Goal: Task Accomplishment & Management: Manage account settings

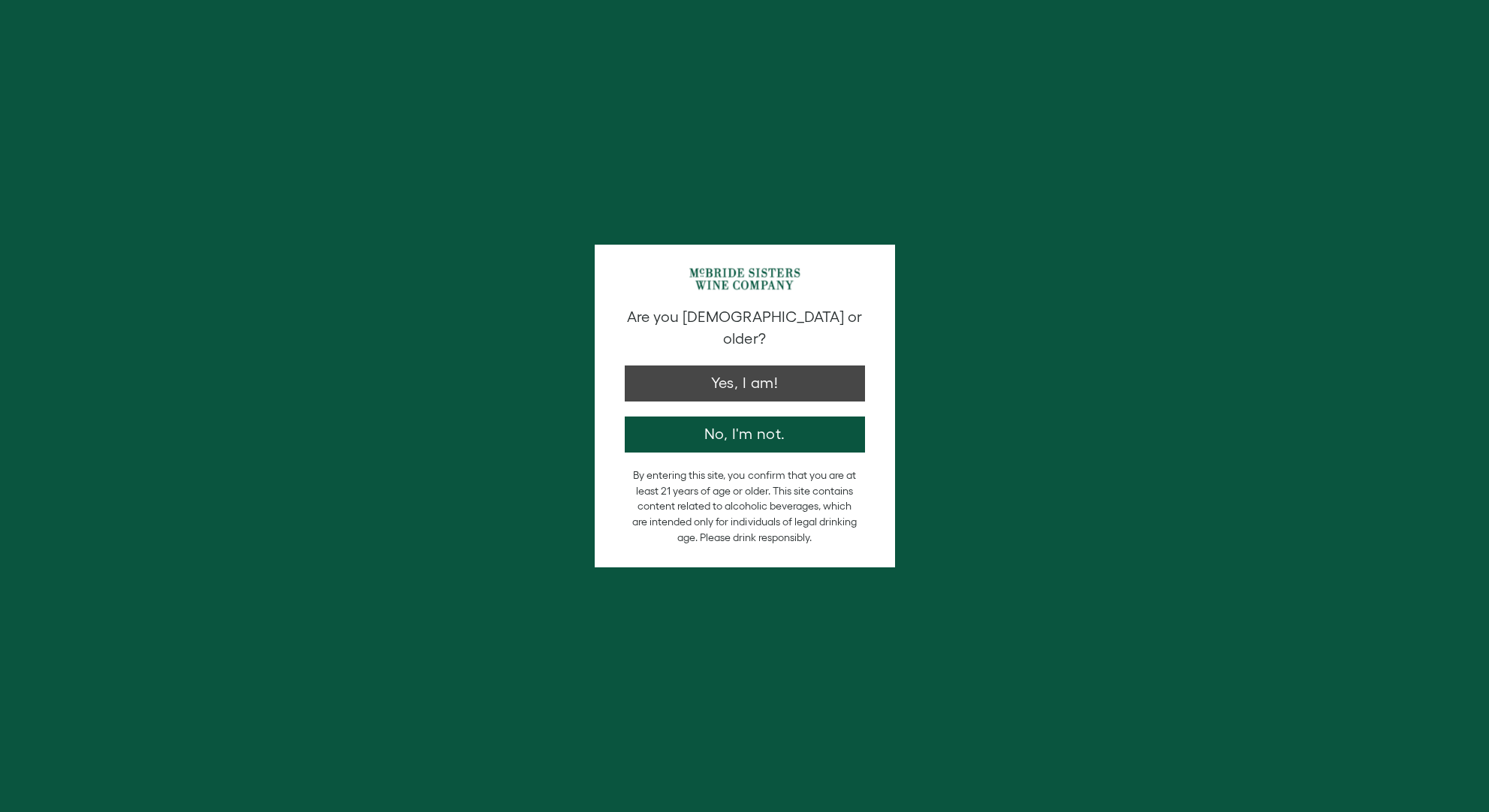
click at [711, 366] on button "Yes, I am!" at bounding box center [745, 384] width 240 height 36
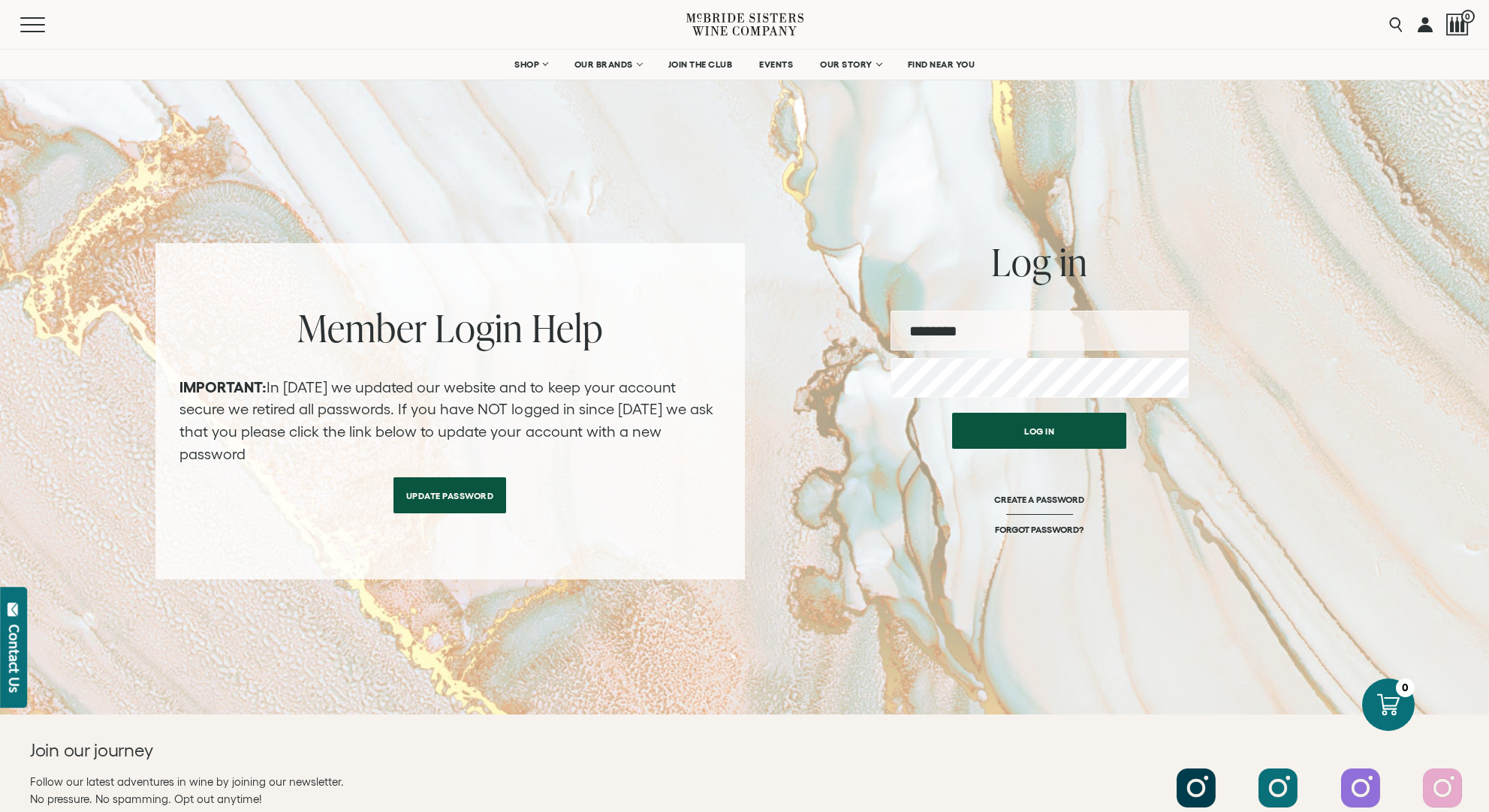
click at [1011, 337] on input "email" at bounding box center [1039, 330] width 298 height 39
type input "**********"
click at [1039, 431] on button "Log in" at bounding box center [1039, 431] width 174 height 36
click at [1020, 425] on button "Log in" at bounding box center [1039, 431] width 174 height 36
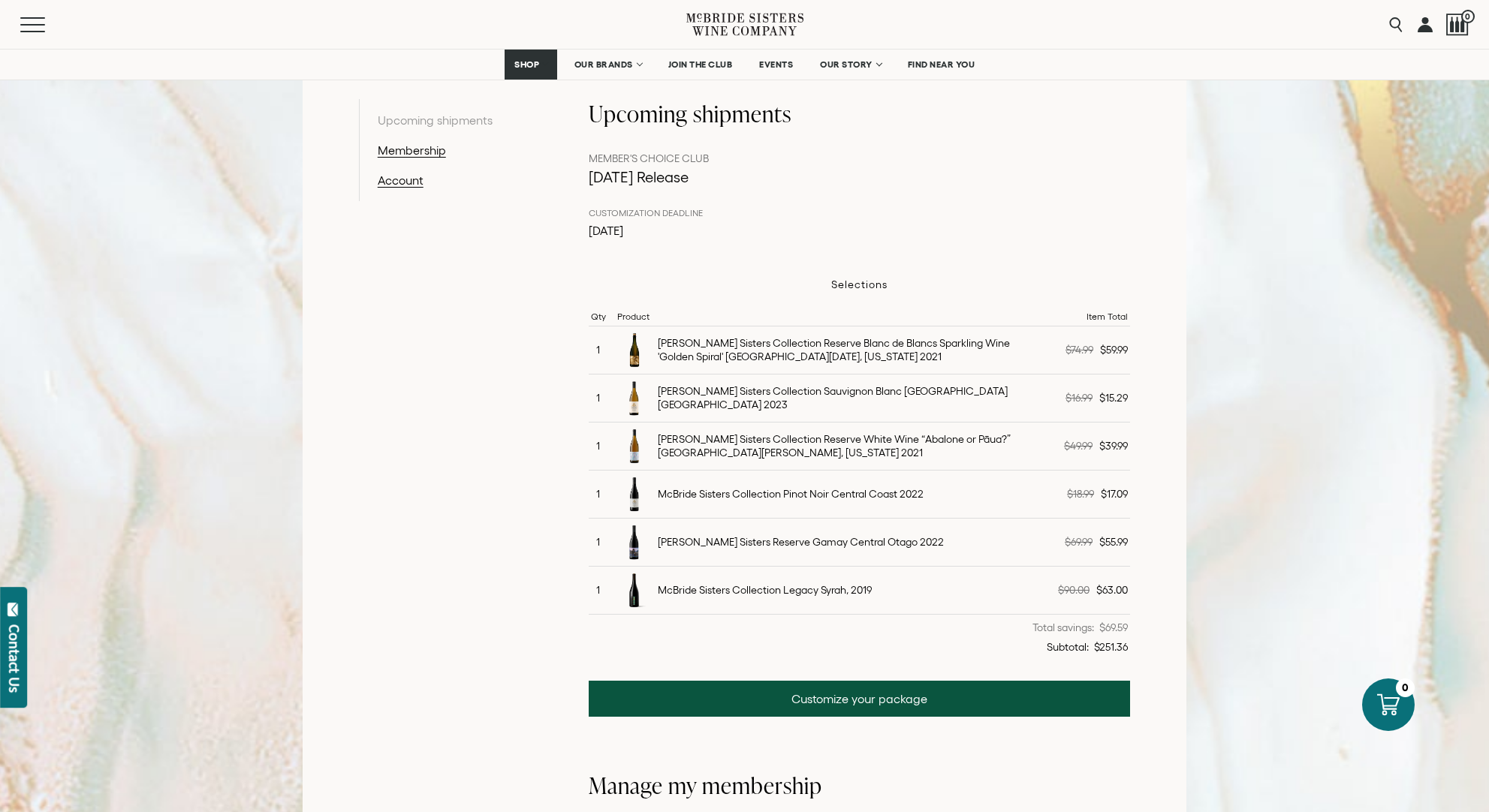
scroll to position [289, 0]
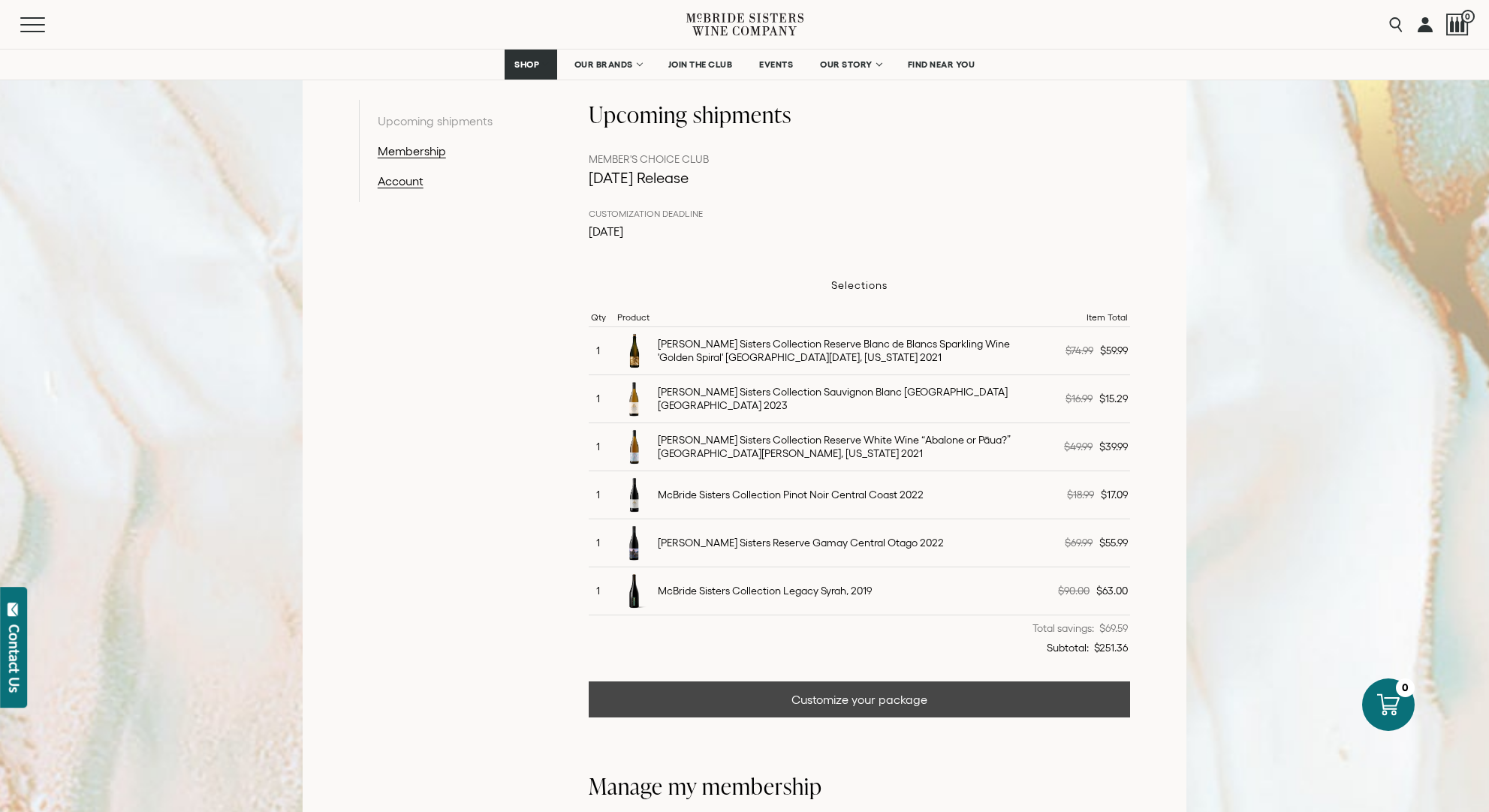
click at [883, 698] on link "Customize your package" at bounding box center [859, 700] width 542 height 36
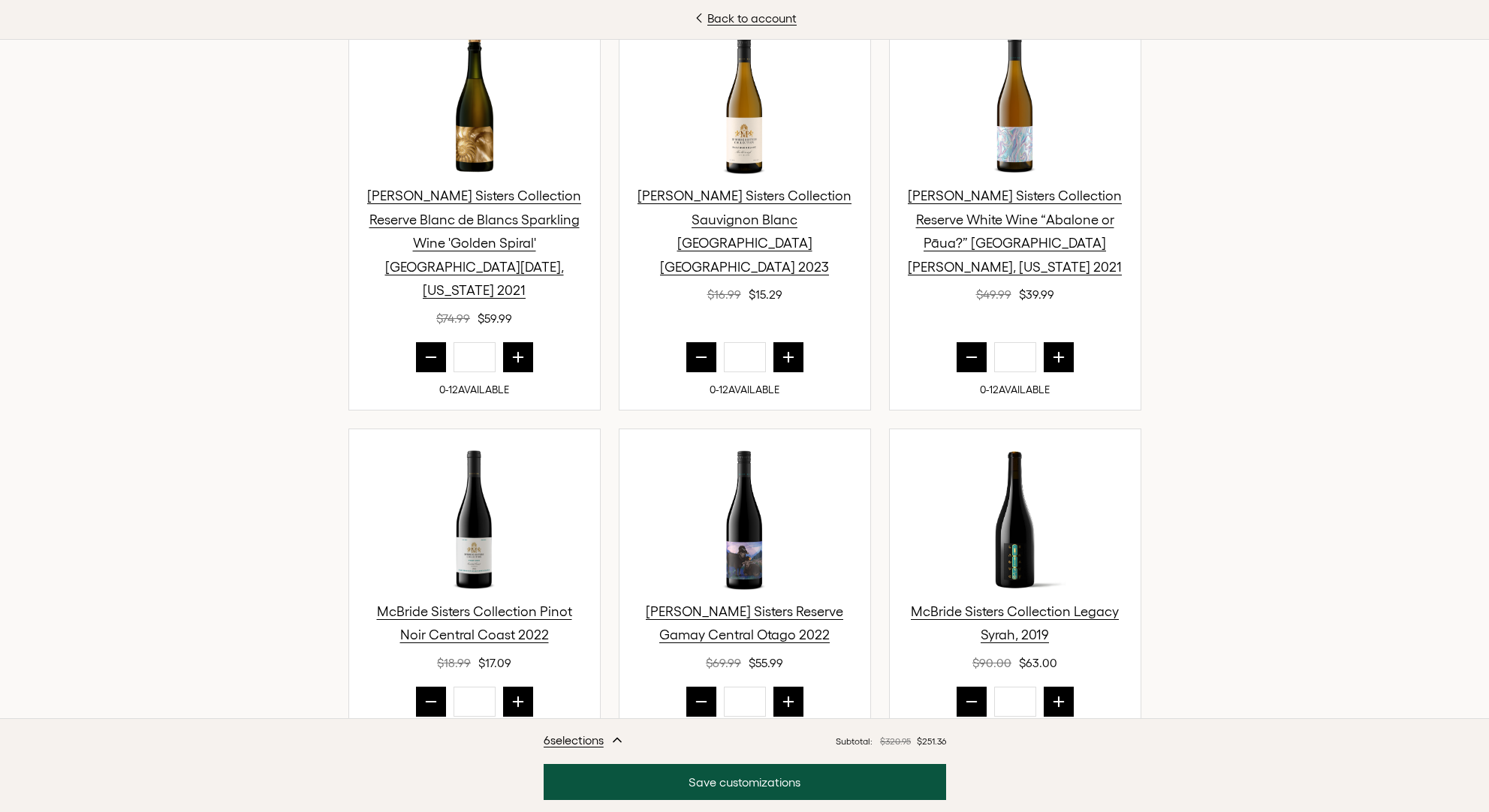
scroll to position [570, 0]
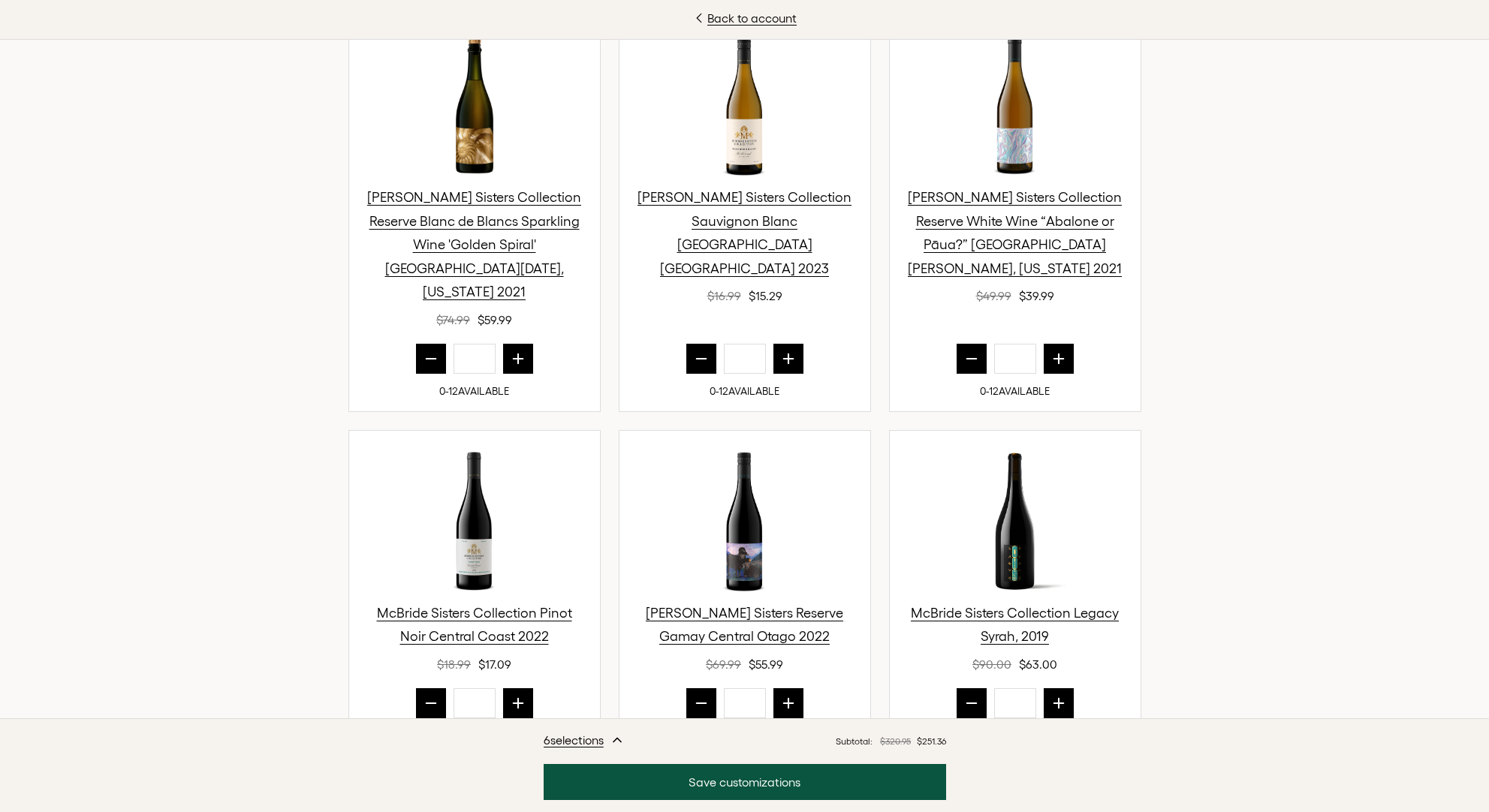
click at [431, 351] on icon "prior quantity" at bounding box center [431, 359] width 15 height 15
type input "*"
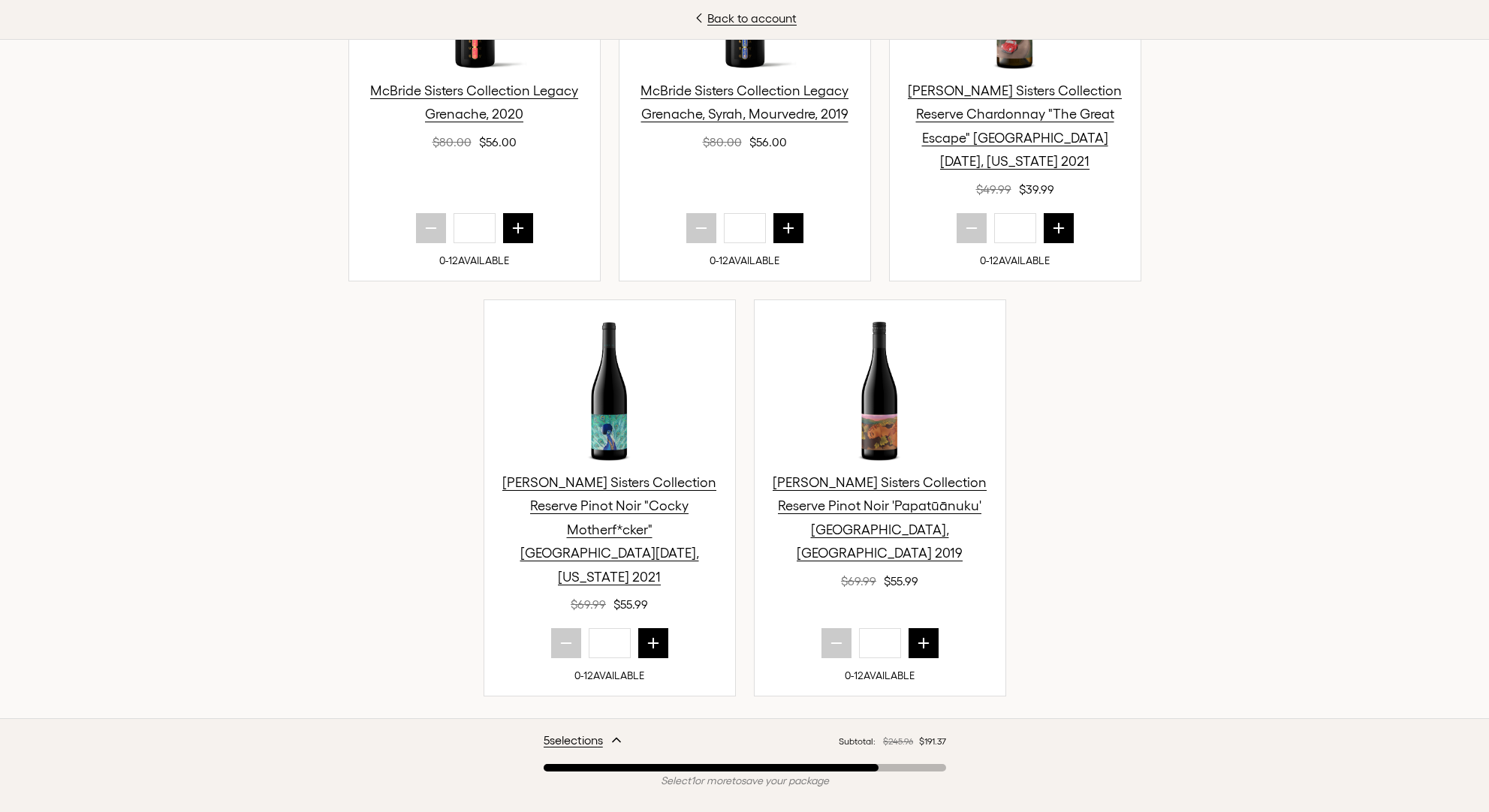
scroll to position [1438, 0]
click at [925, 635] on icon "next quantity" at bounding box center [924, 643] width 15 height 15
type input "*"
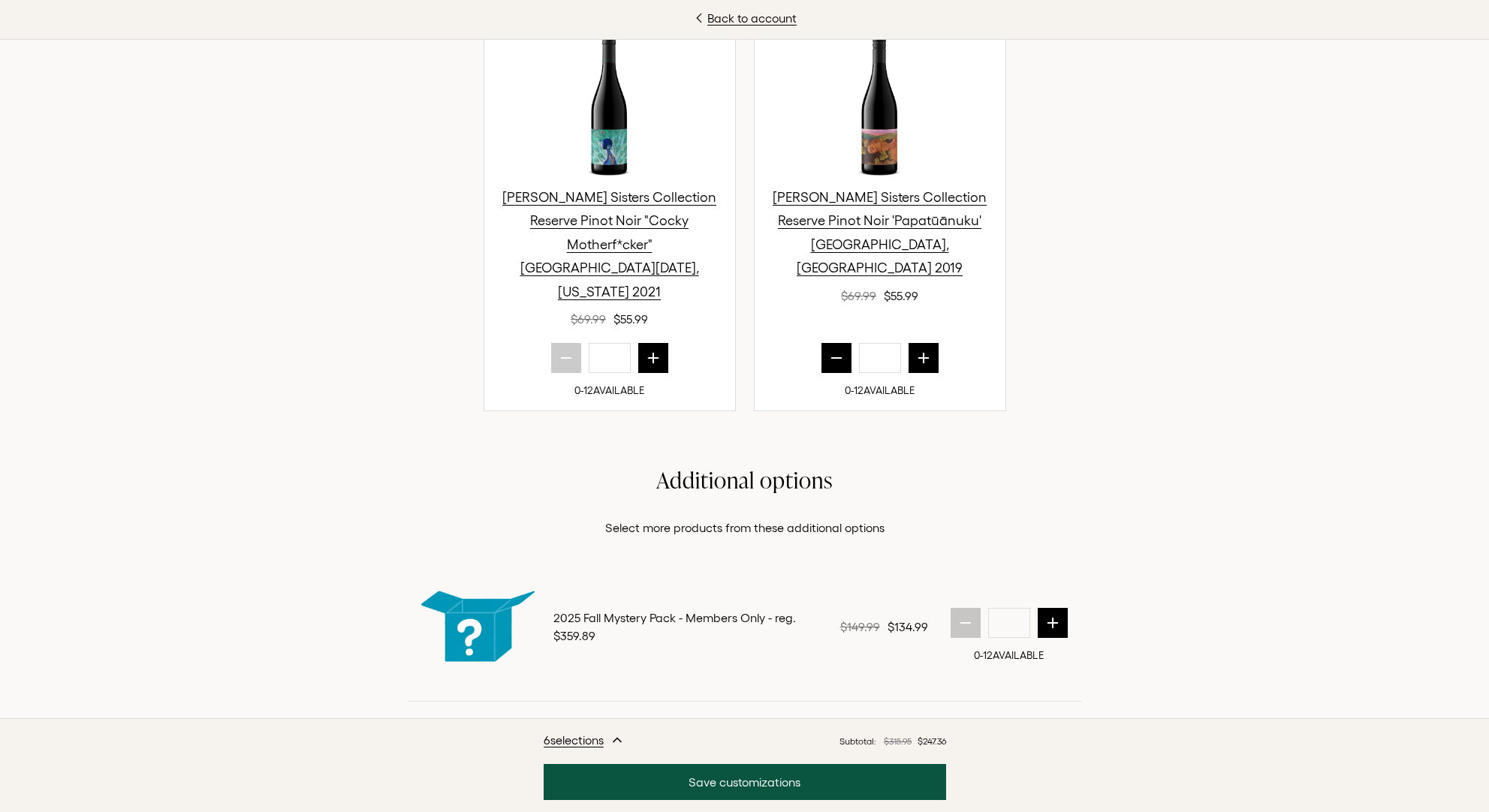
scroll to position [1722, 0]
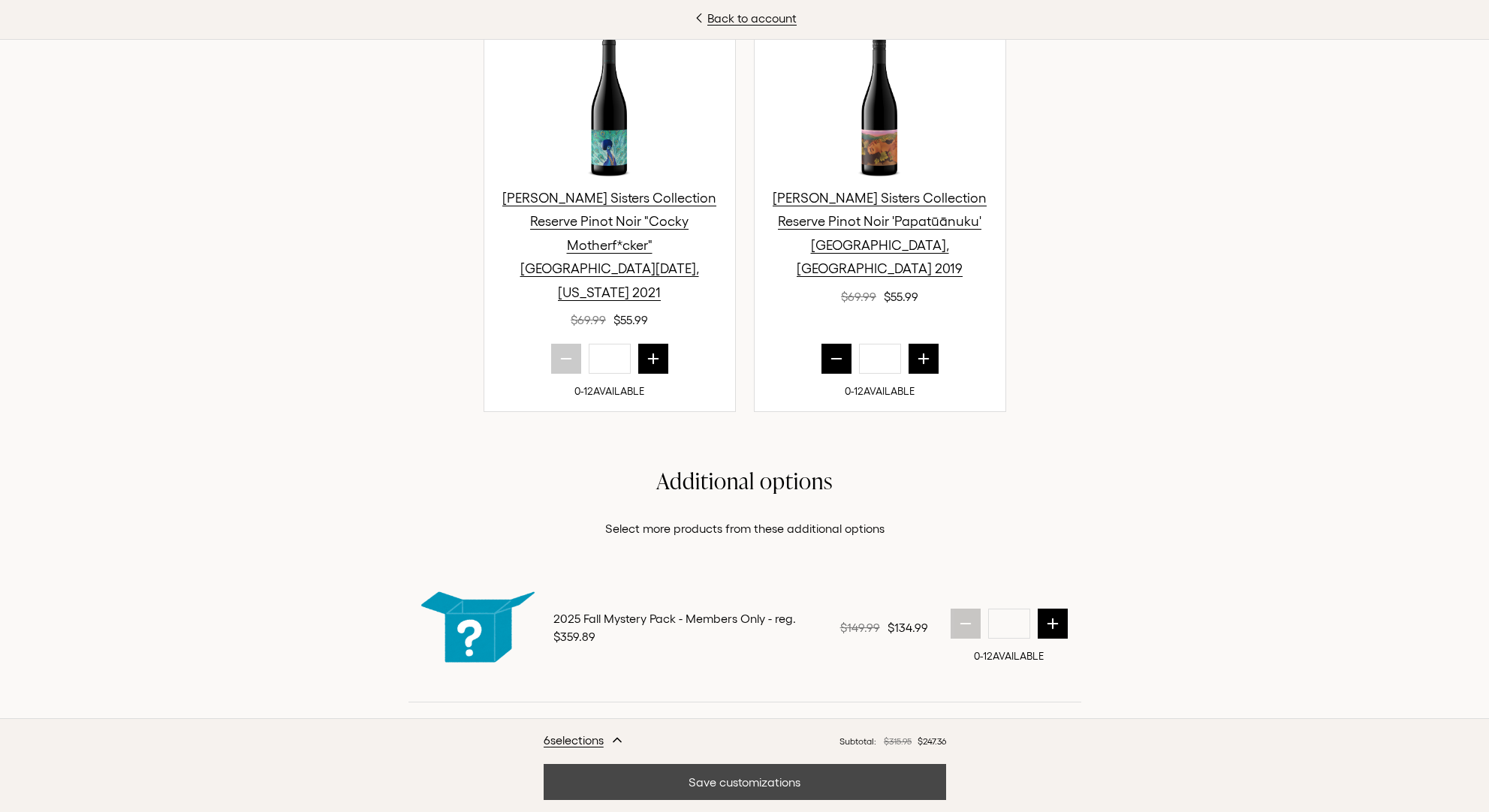
click at [729, 783] on button "Save customizations" at bounding box center [744, 782] width 402 height 36
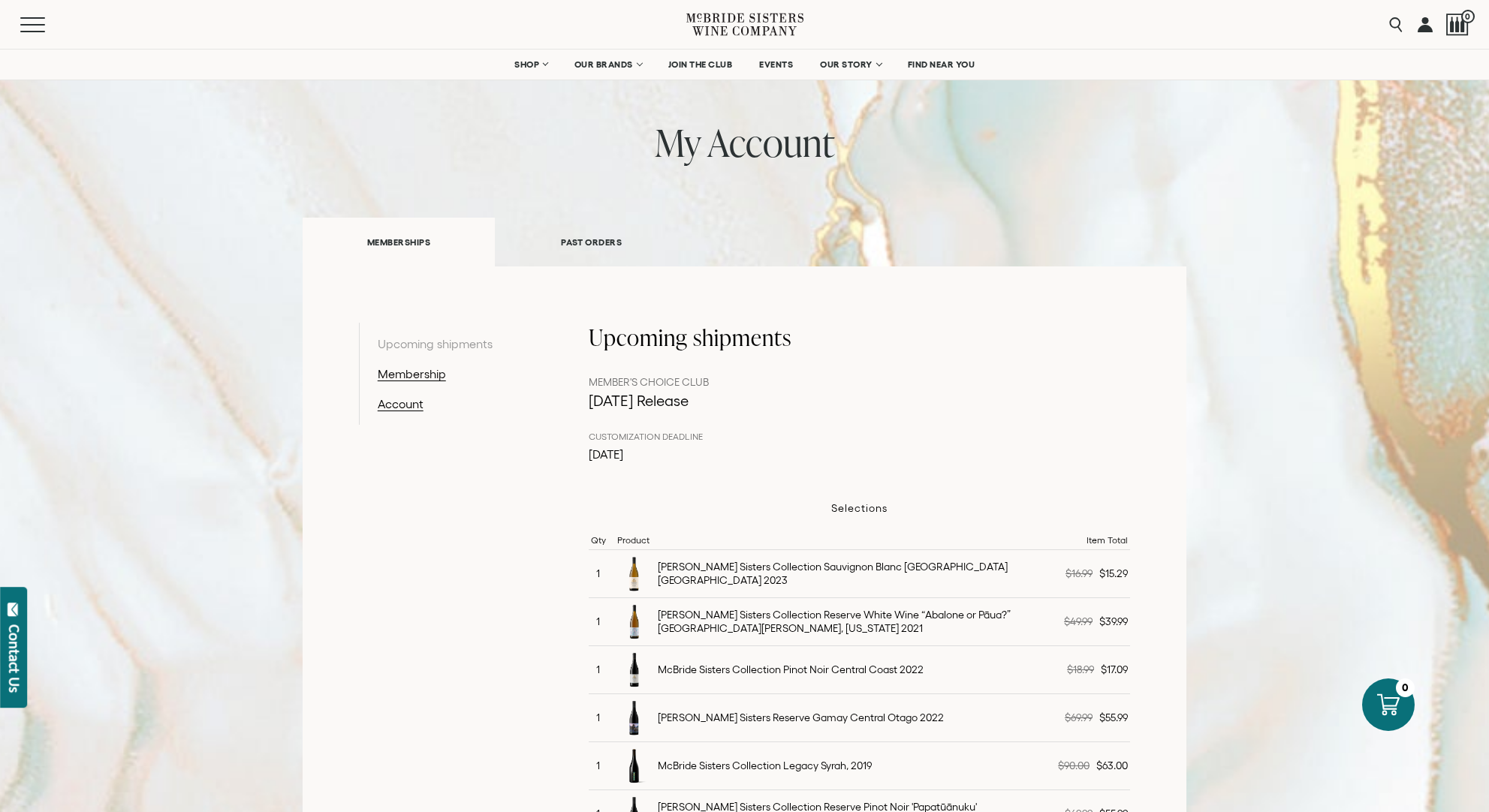
scroll to position [67, 0]
click at [1456, 20] on div at bounding box center [1456, 24] width 22 height 22
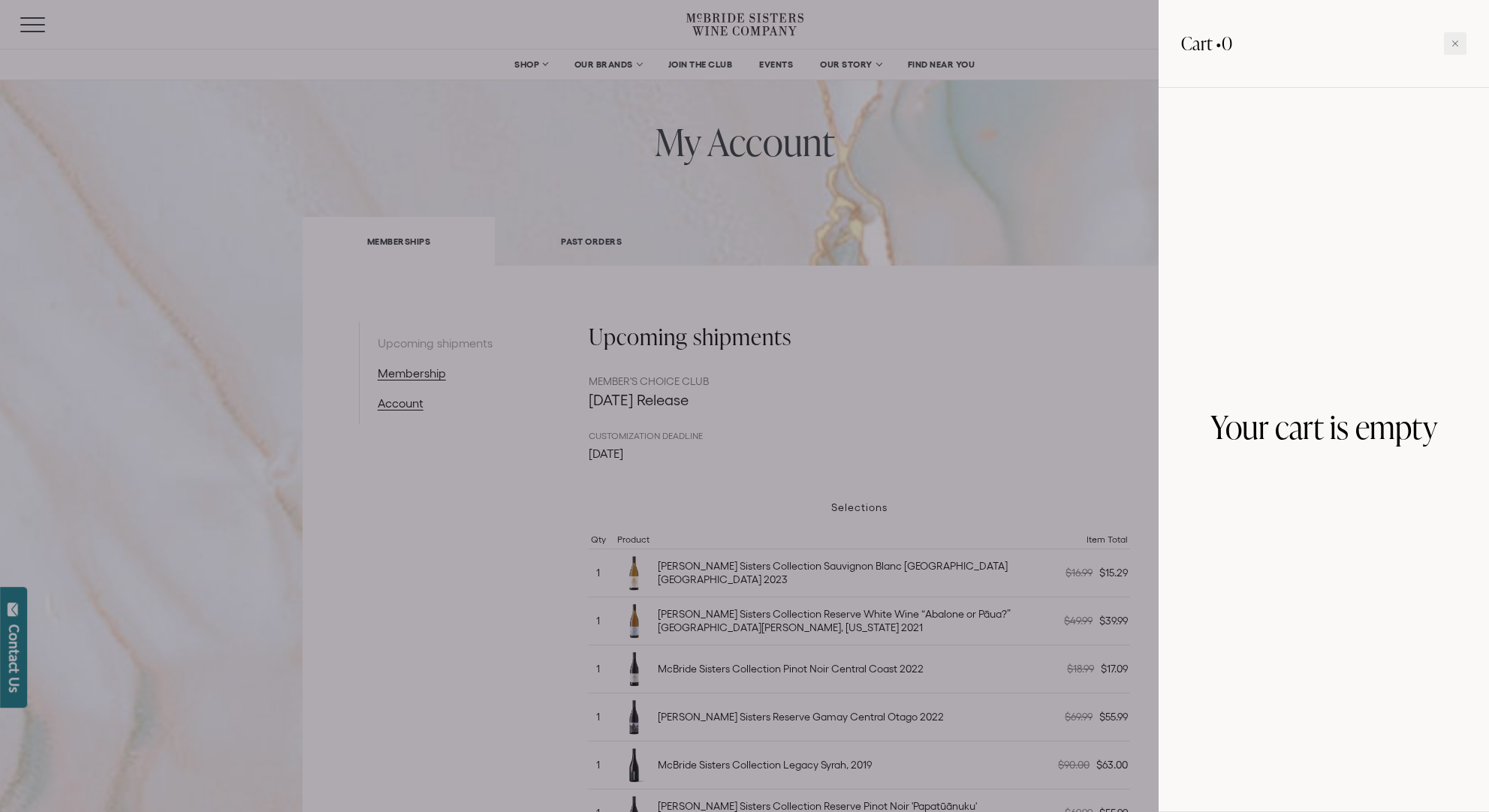
click at [940, 332] on div at bounding box center [744, 406] width 1489 height 812
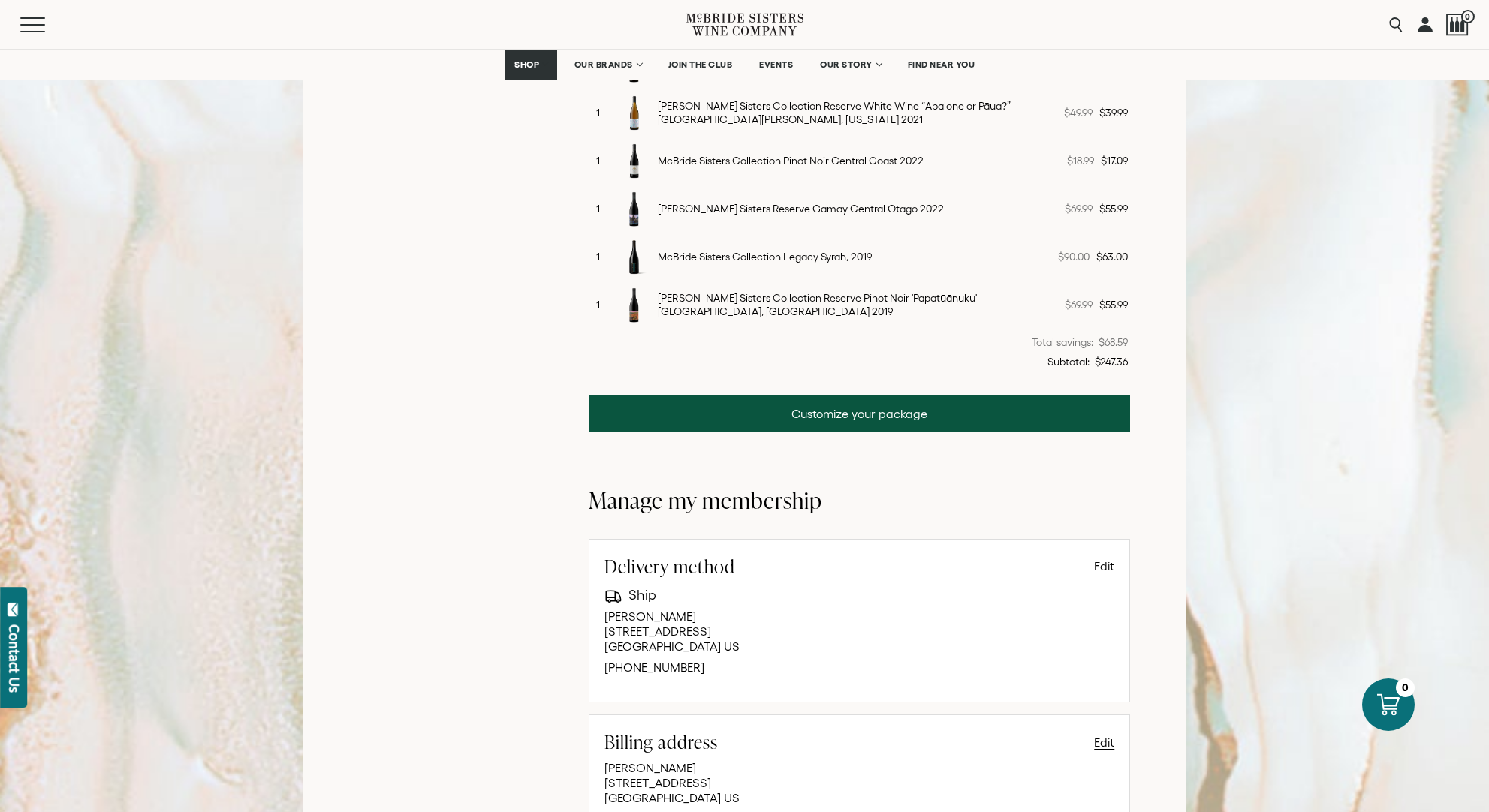
scroll to position [586, 0]
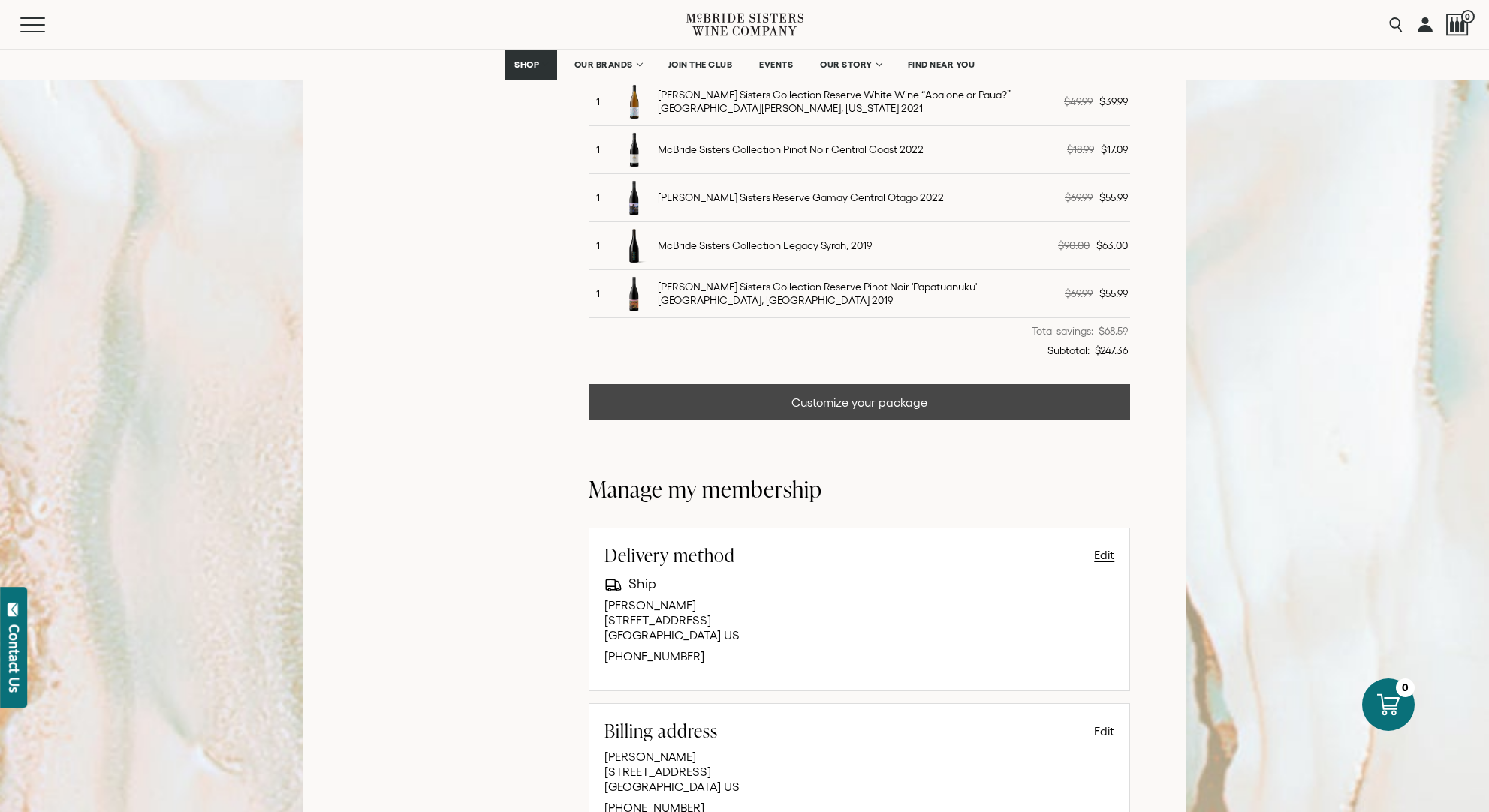
click at [863, 401] on link "Customize your package" at bounding box center [859, 402] width 542 height 36
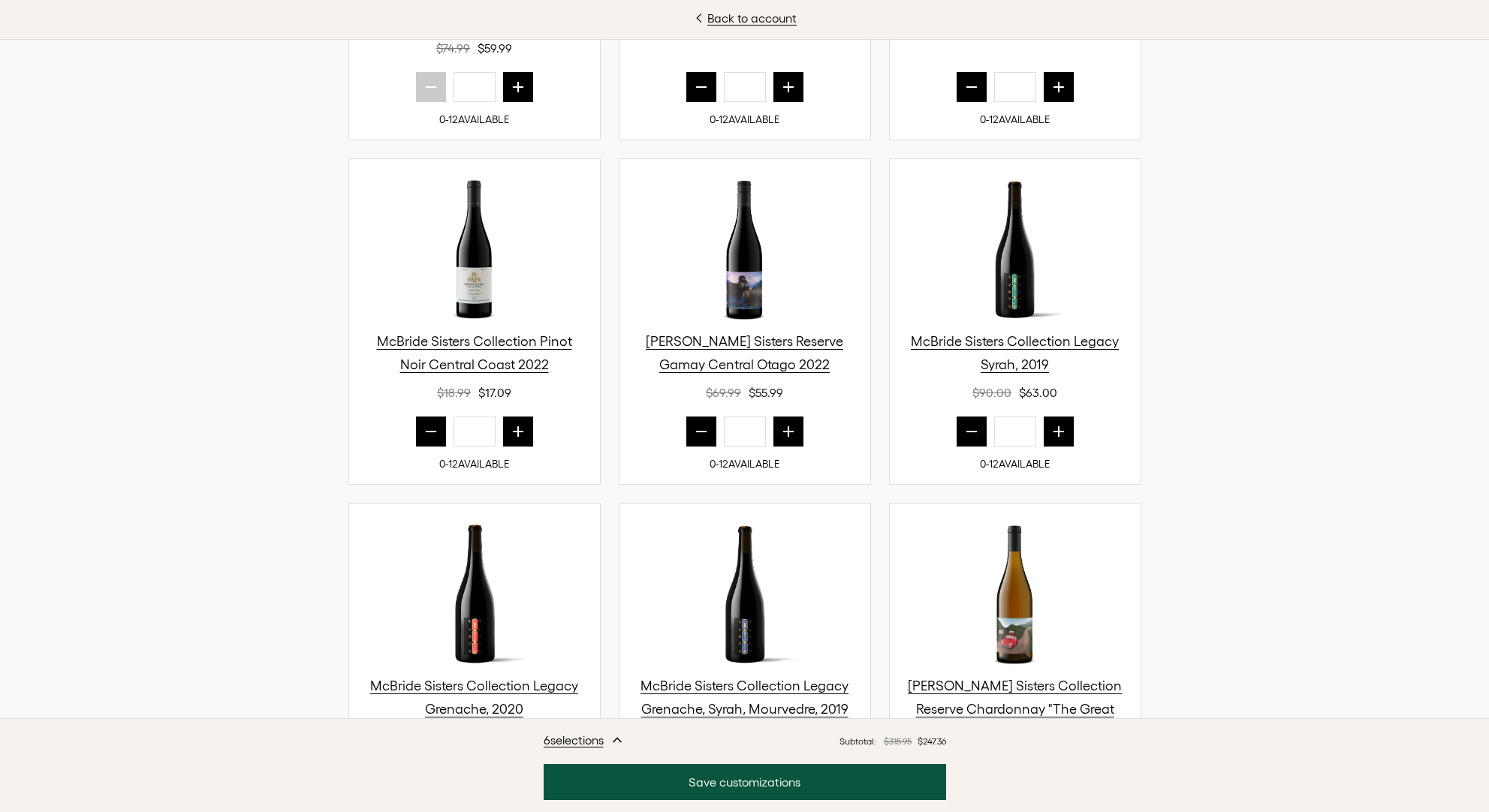
scroll to position [844, 0]
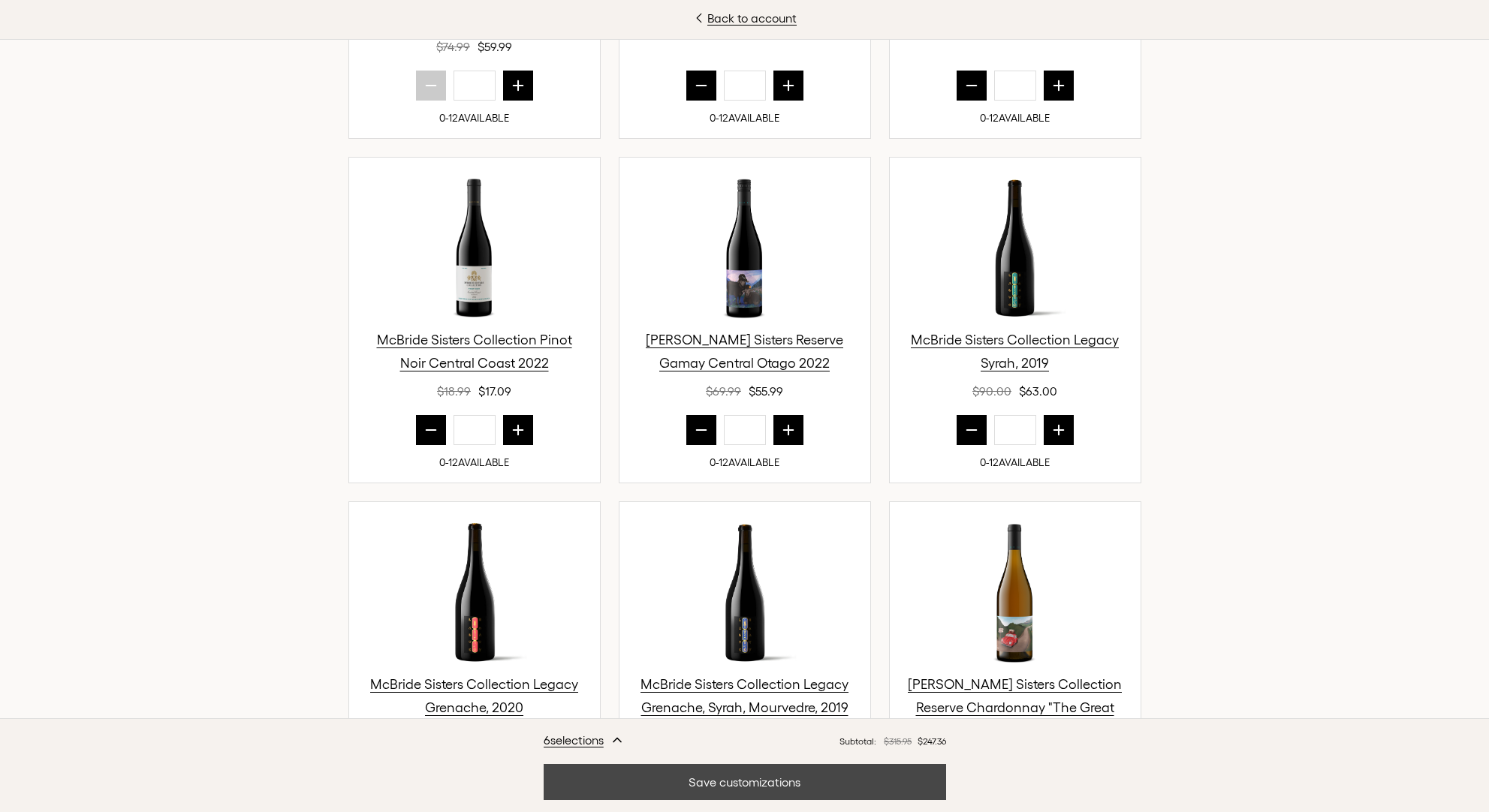
click at [781, 779] on button "Save customizations" at bounding box center [744, 782] width 402 height 36
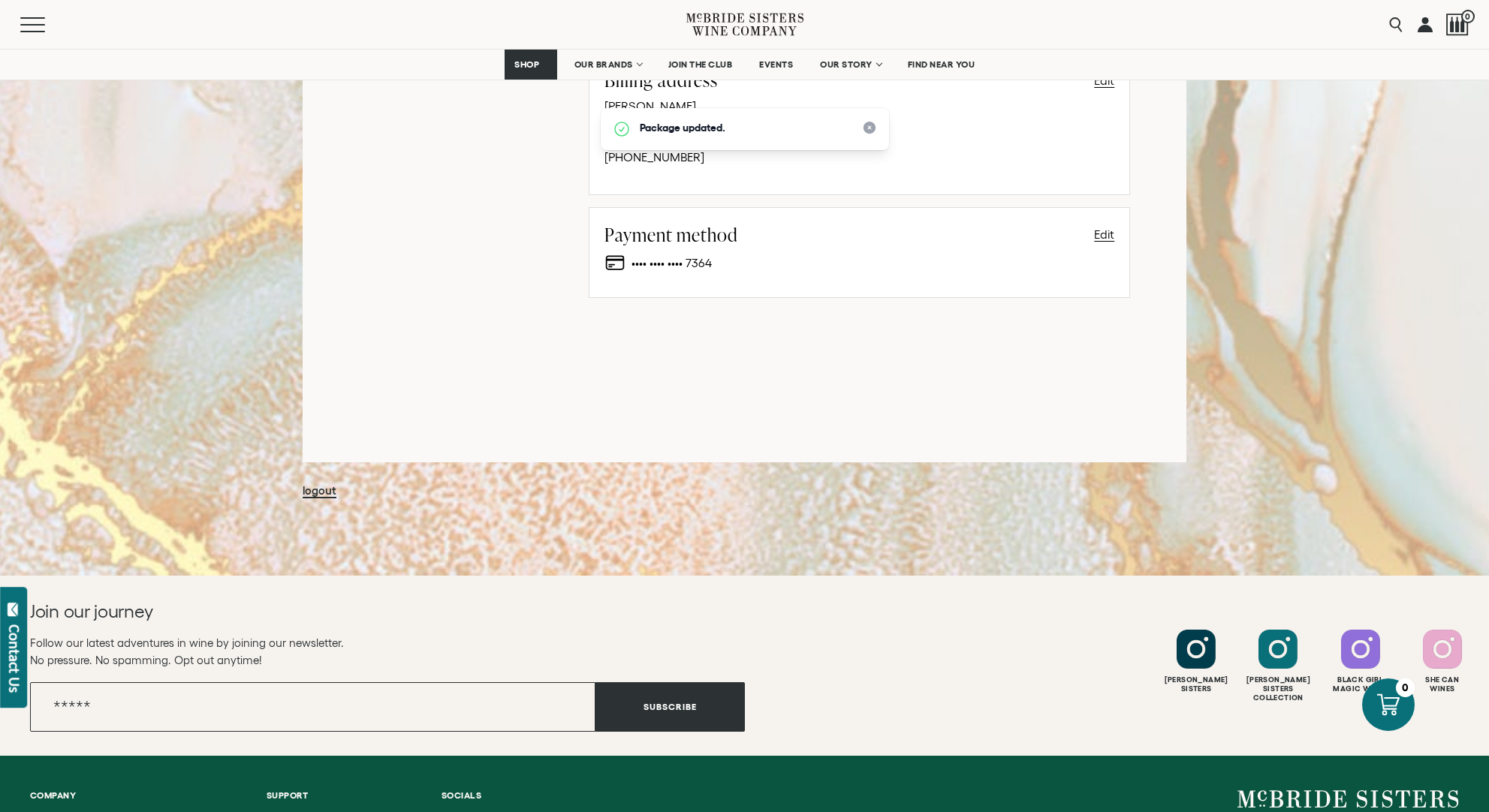
scroll to position [1275, 0]
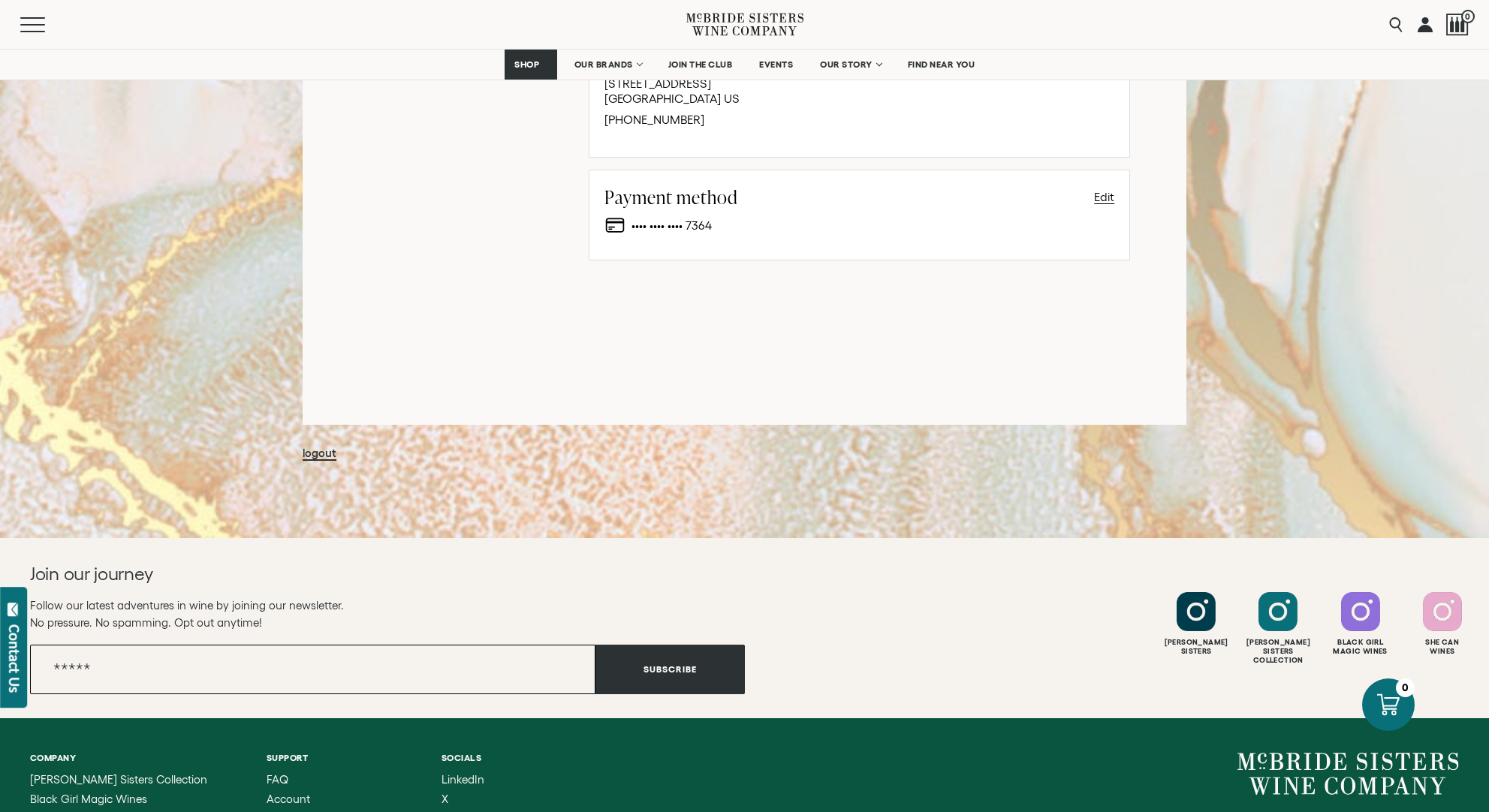
click at [130, 670] on input "Email" at bounding box center [312, 670] width 565 height 50
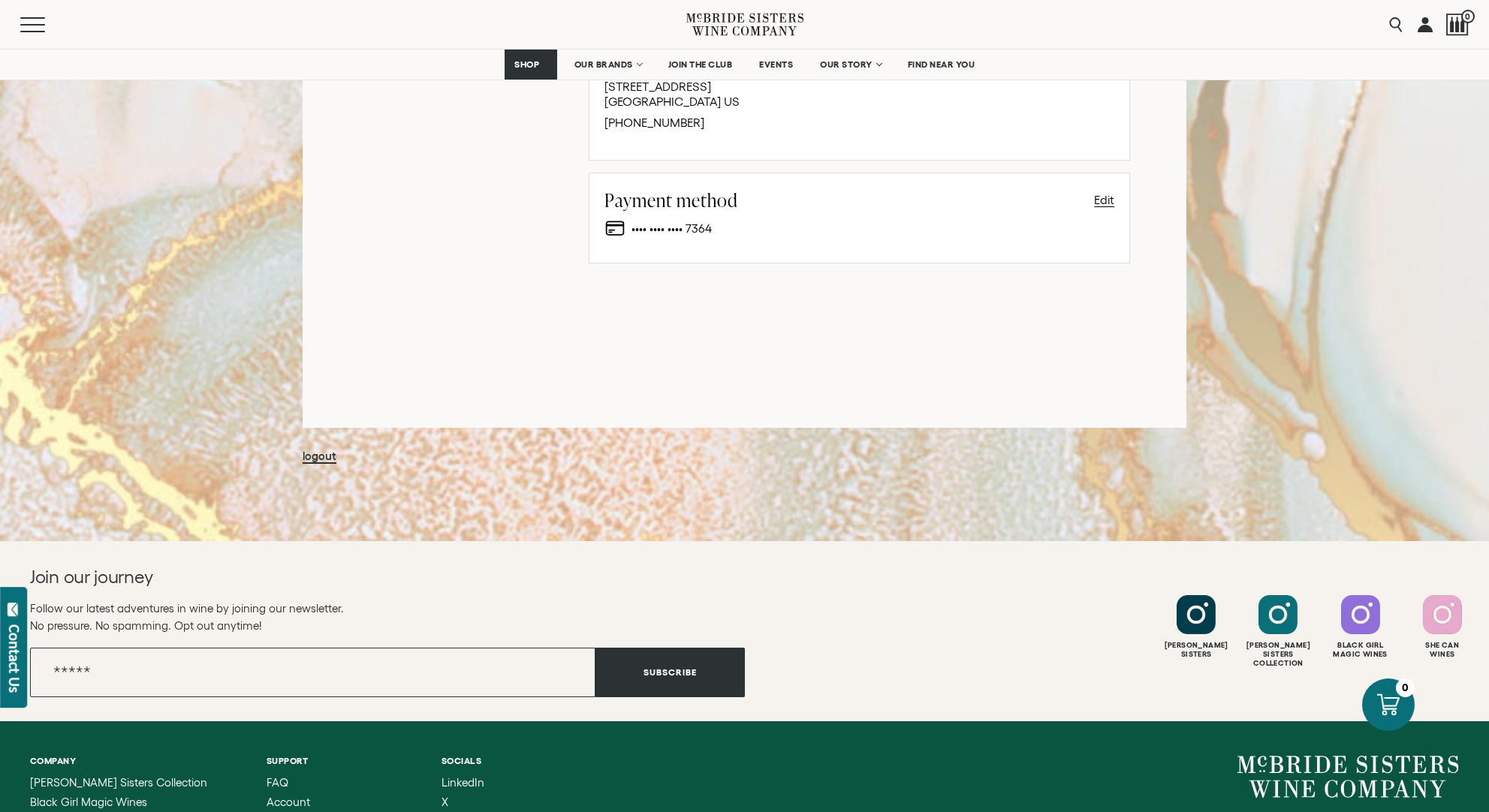
scroll to position [1273, 0]
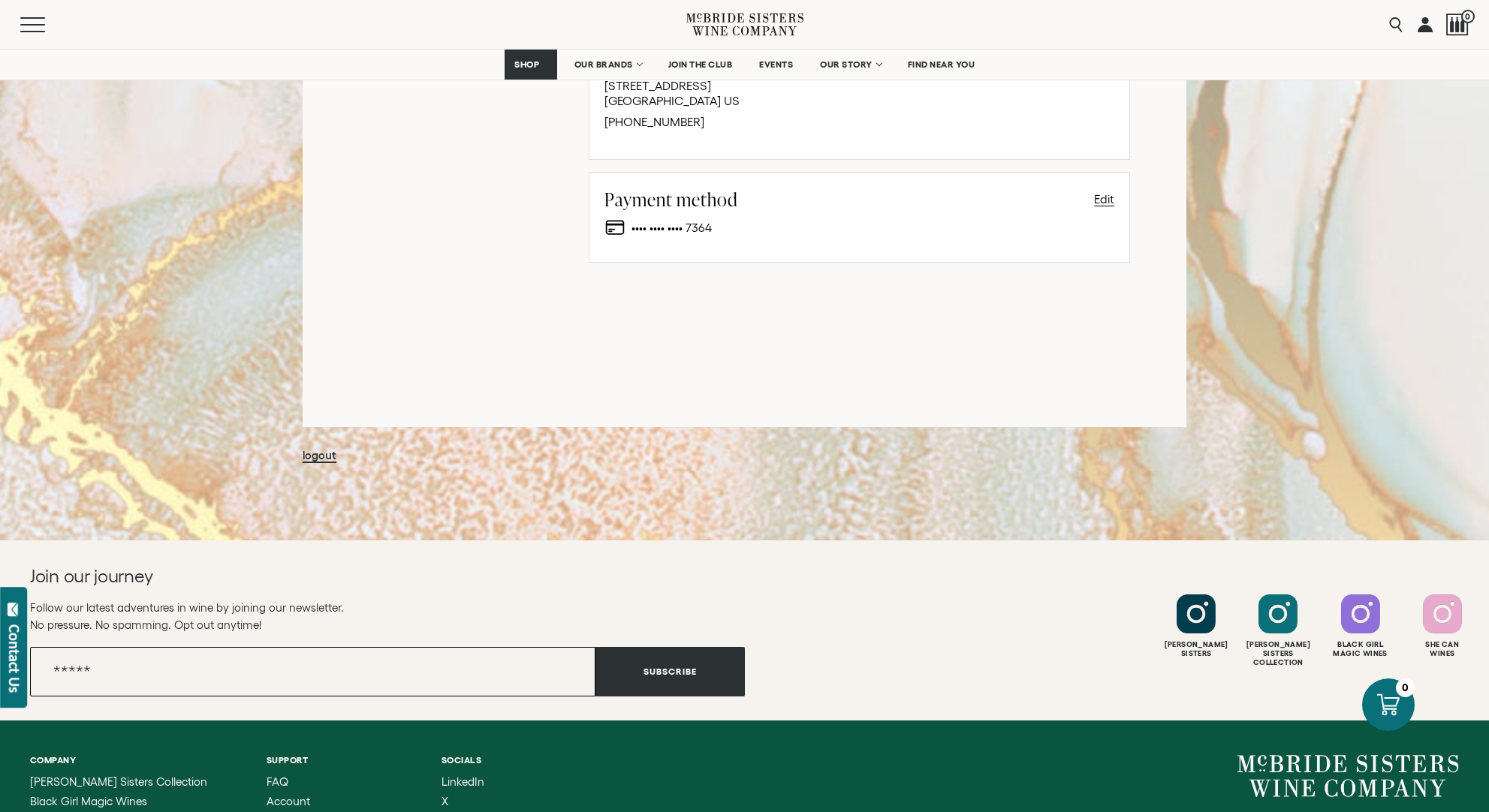
click at [120, 663] on input "Email" at bounding box center [312, 672] width 565 height 50
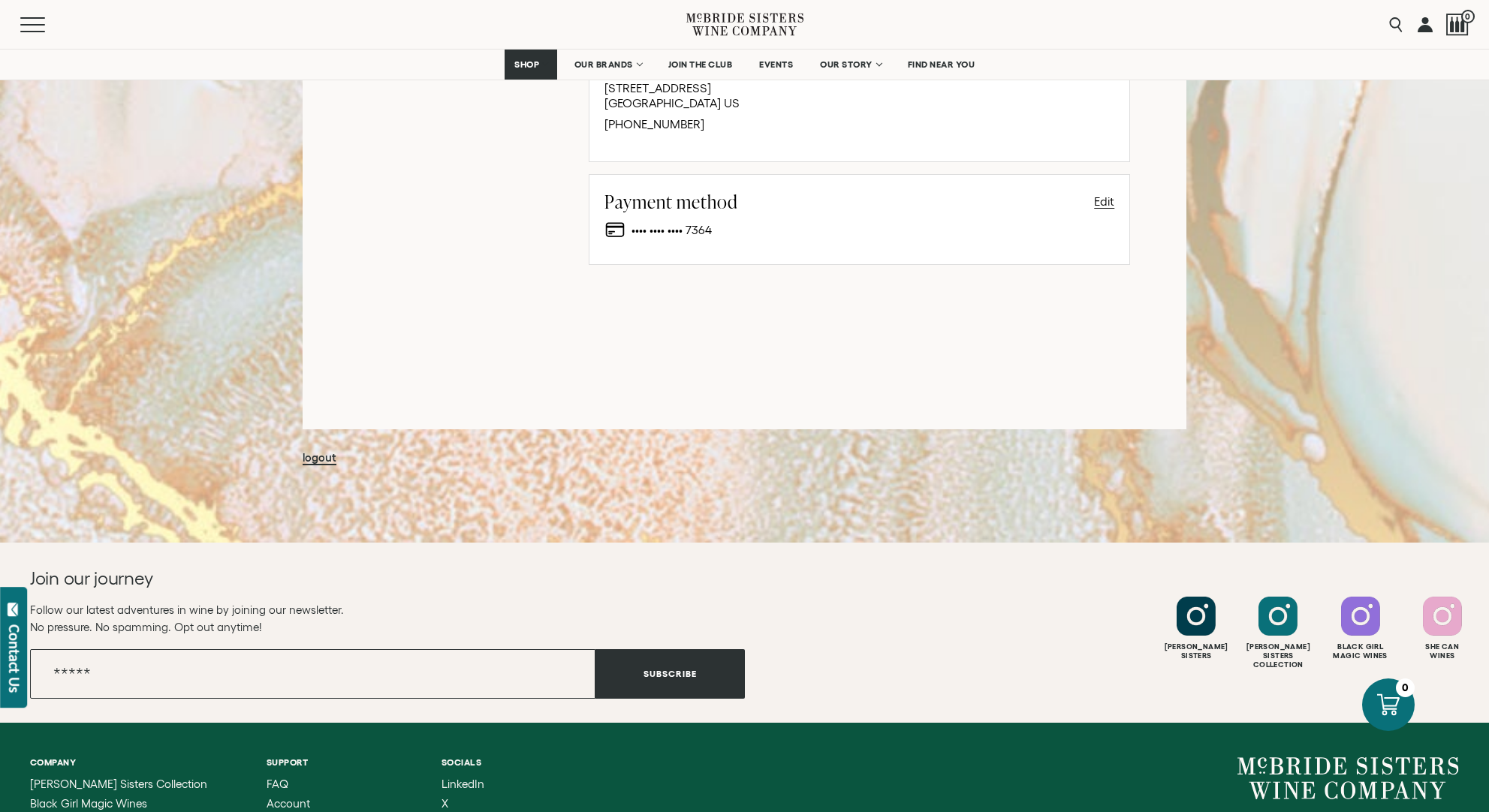
type input "**********"
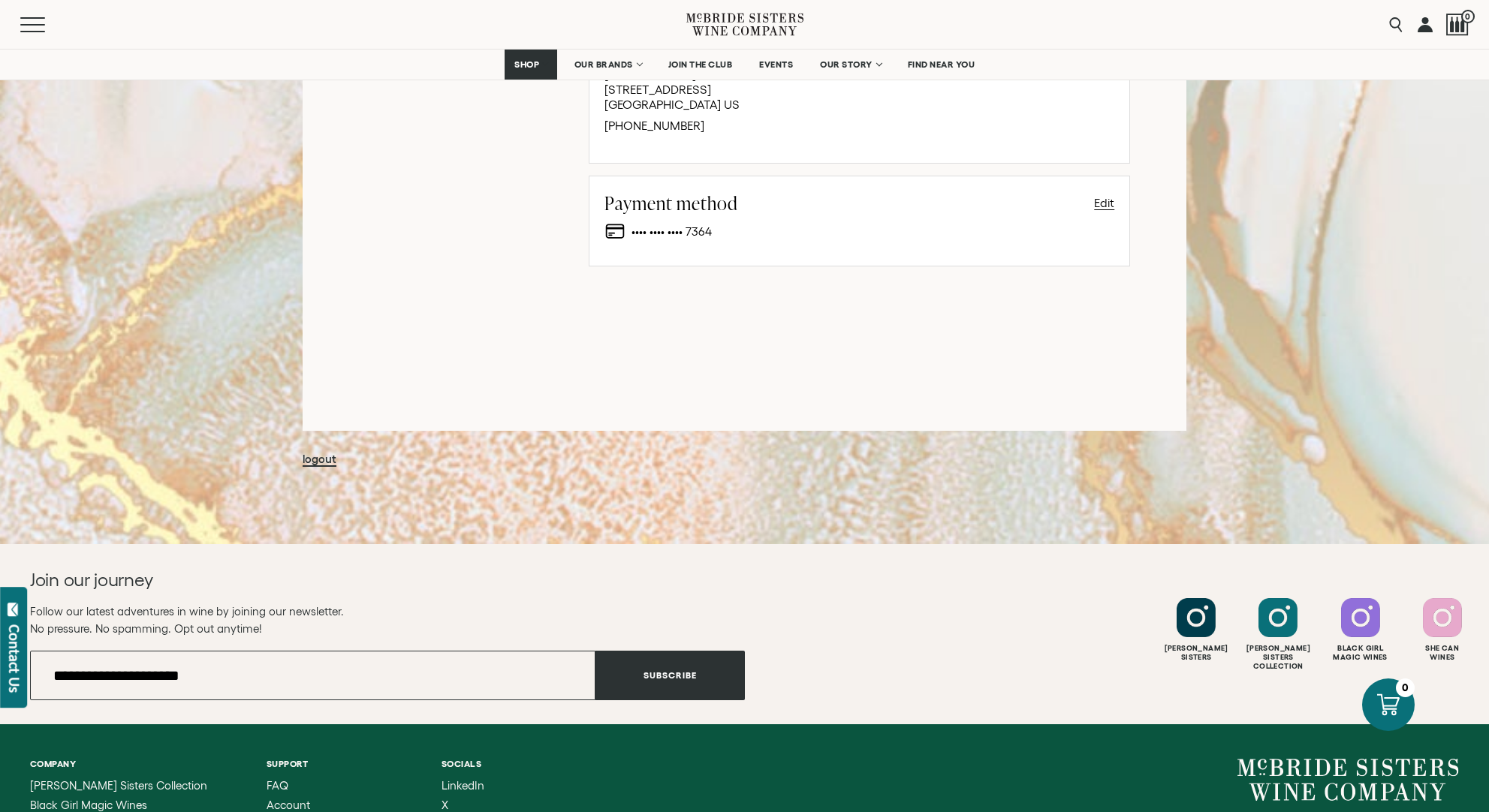
click at [660, 669] on button "Subscribe" at bounding box center [670, 676] width 150 height 50
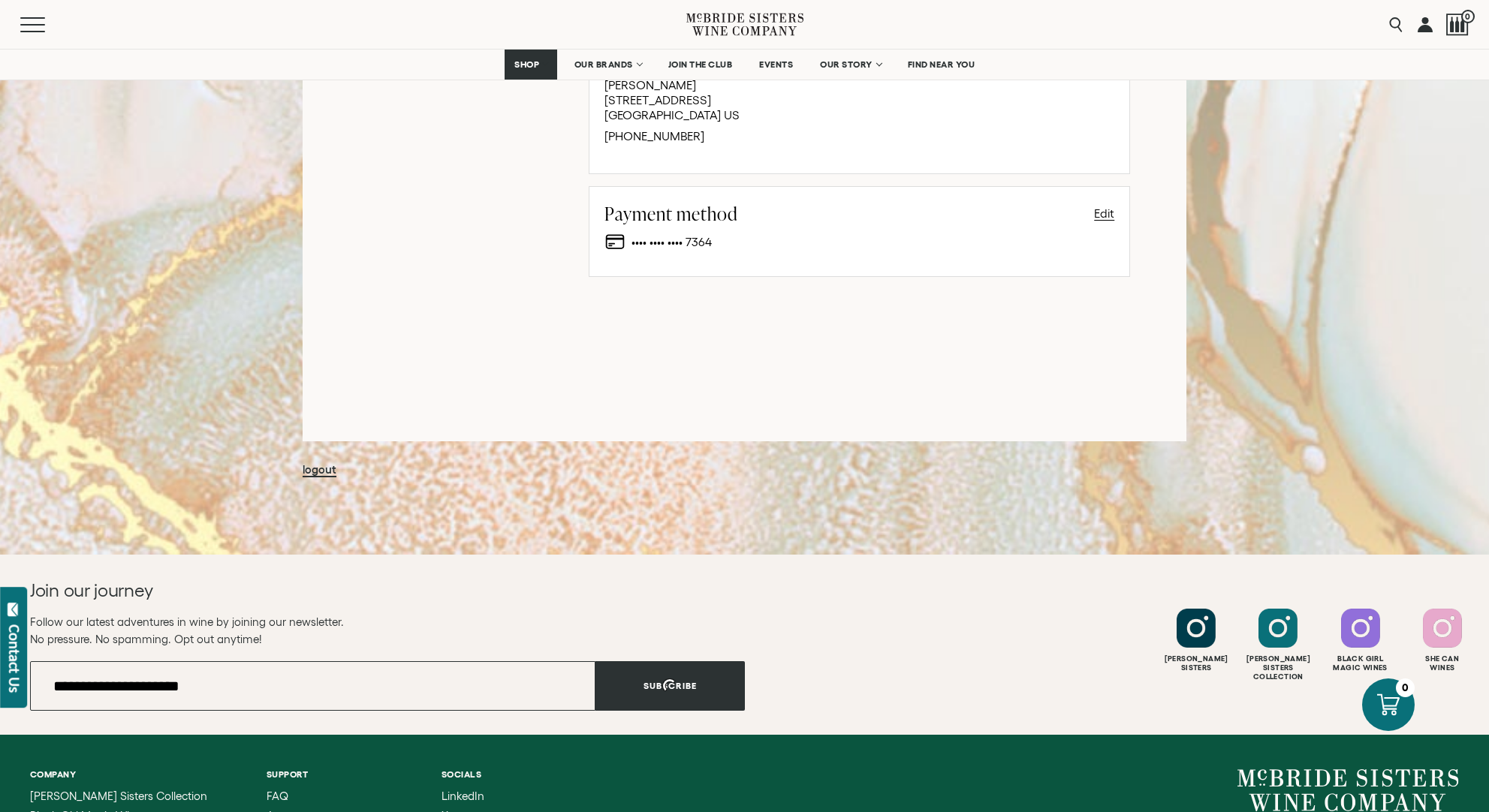
scroll to position [1254, 0]
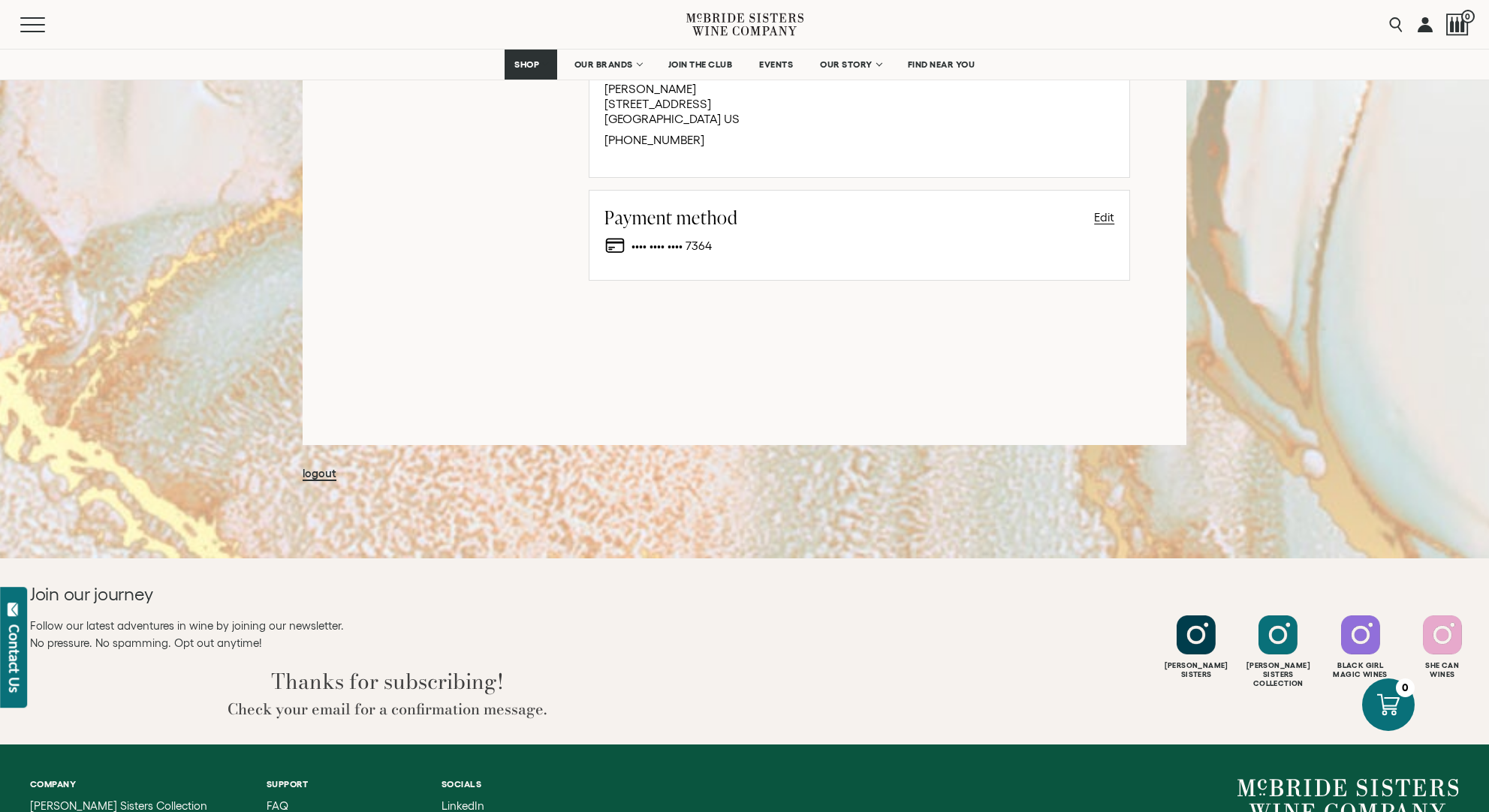
click at [316, 471] on link "logout" at bounding box center [319, 473] width 34 height 14
